Goal: Check status: Check status

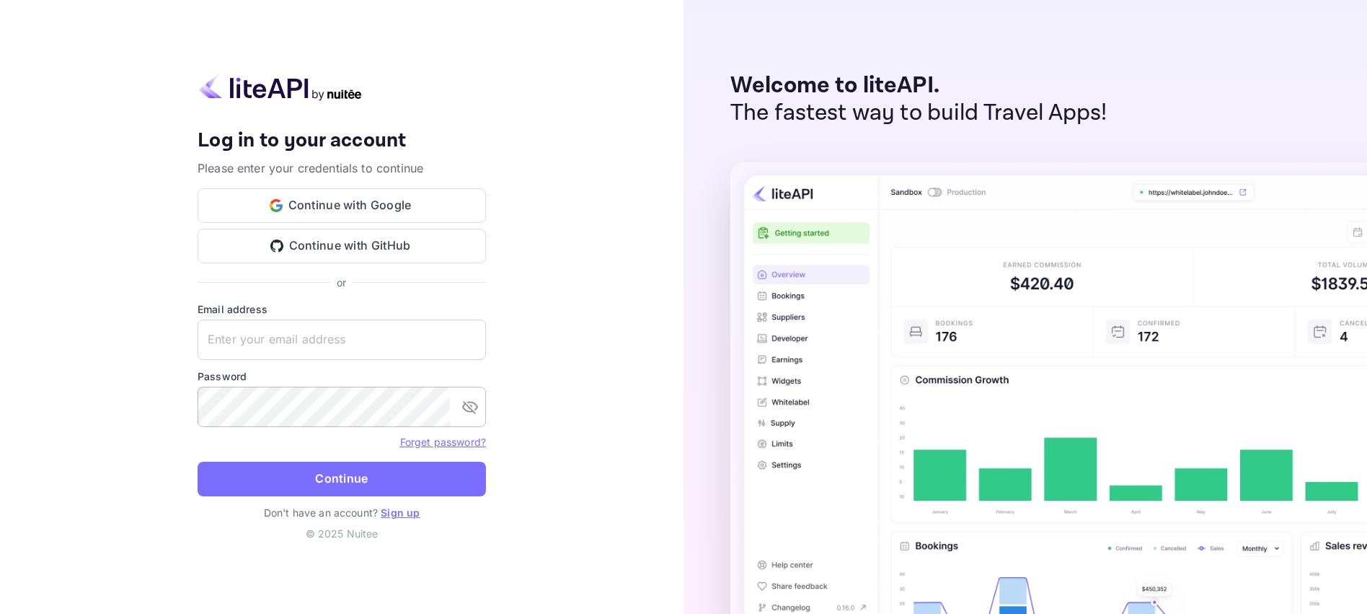
type input "[EMAIL_ADDRESS][DOMAIN_NAME]"
click at [461, 413] on button "toggle password visibility" at bounding box center [470, 406] width 29 height 29
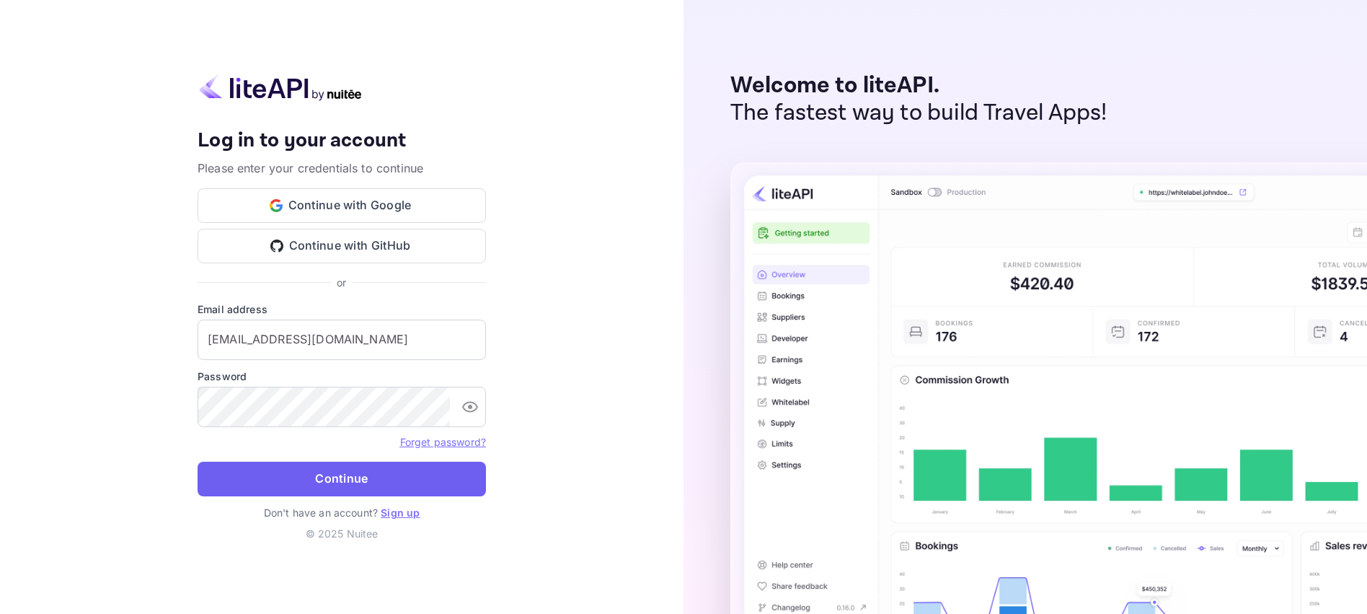
click at [337, 484] on button "Continue" at bounding box center [342, 479] width 288 height 35
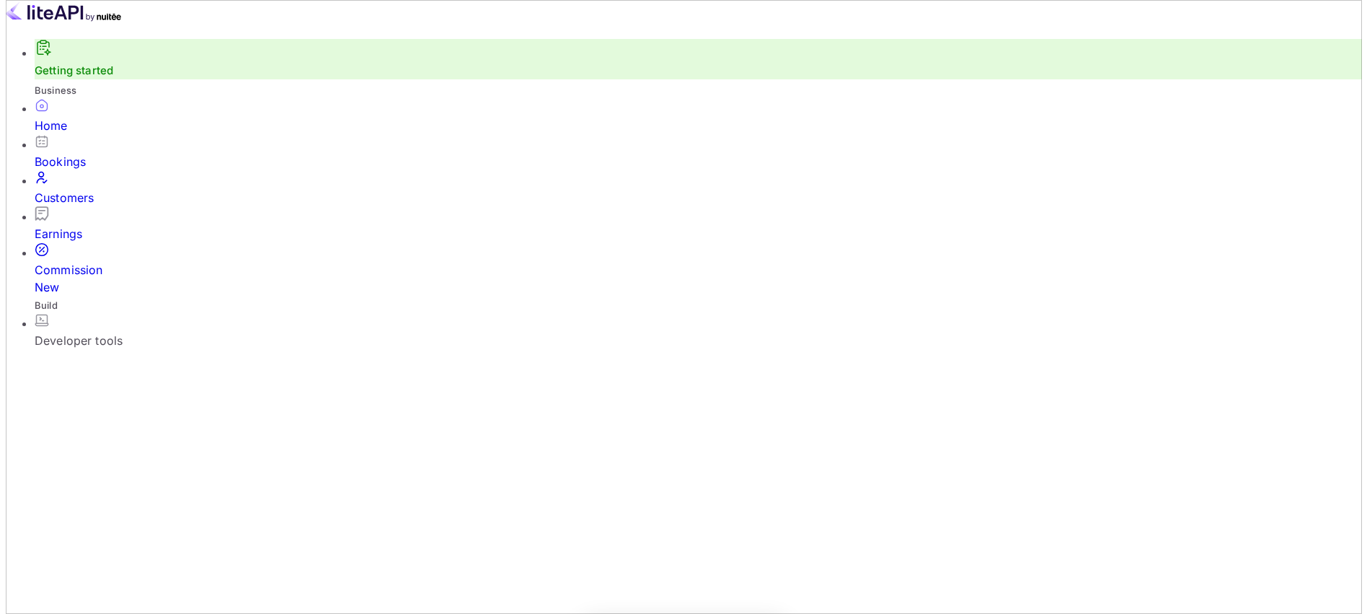
scroll to position [224, 358]
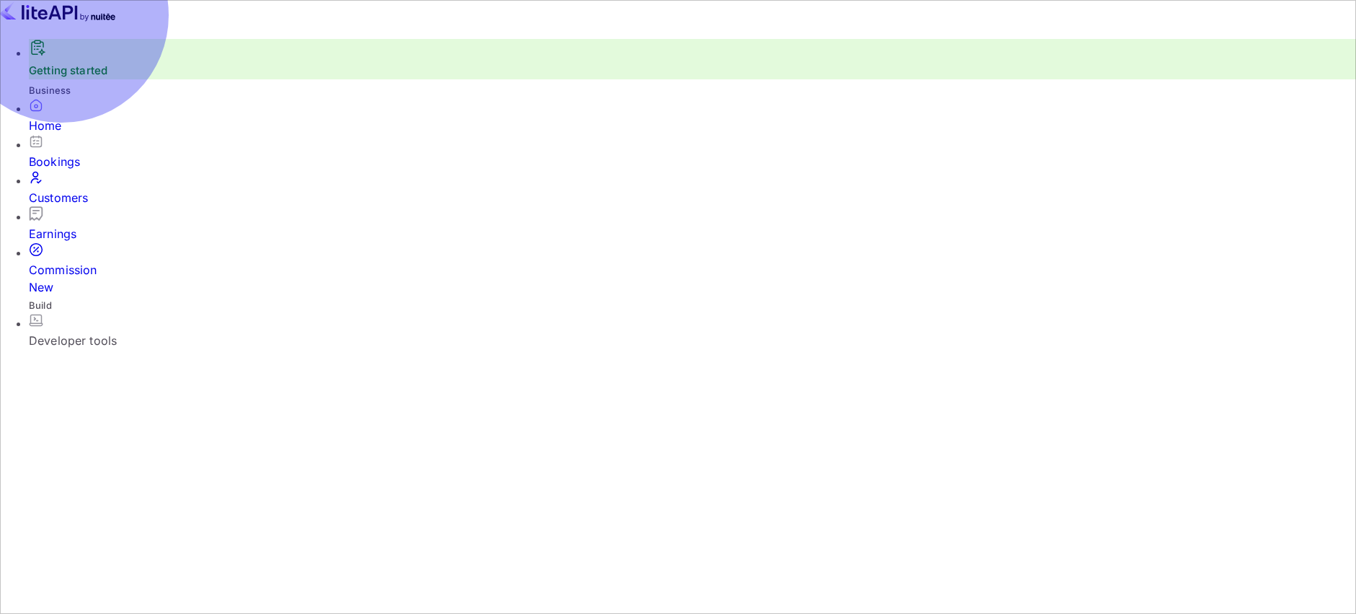
click at [70, 170] on div "Bookings" at bounding box center [693, 161] width 1328 height 17
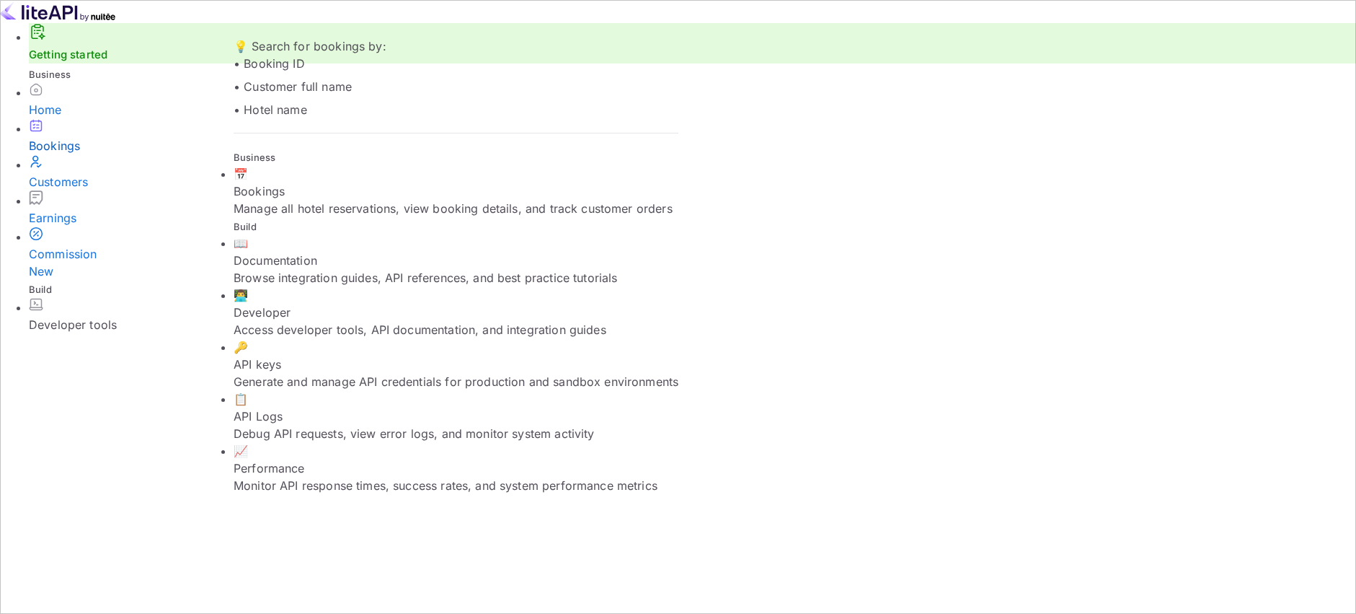
paste input "HfCCCr3WK"
type input "HfCCCr3WK"
